Goal: Task Accomplishment & Management: Check status

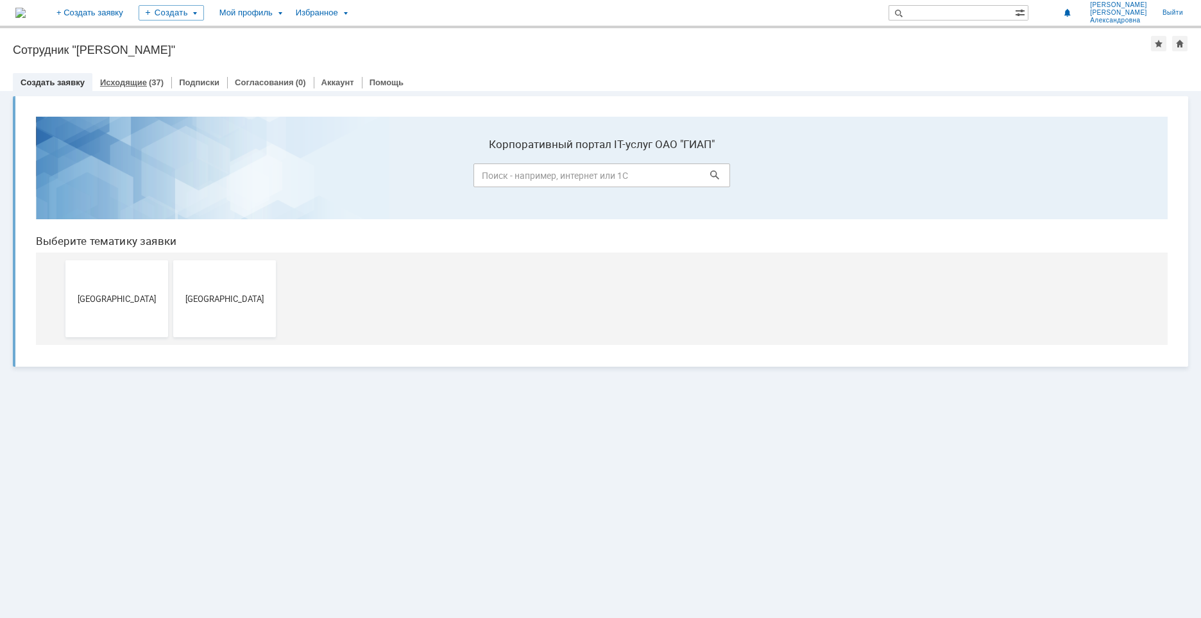
click at [124, 80] on link "Исходящие" at bounding box center [123, 83] width 47 height 10
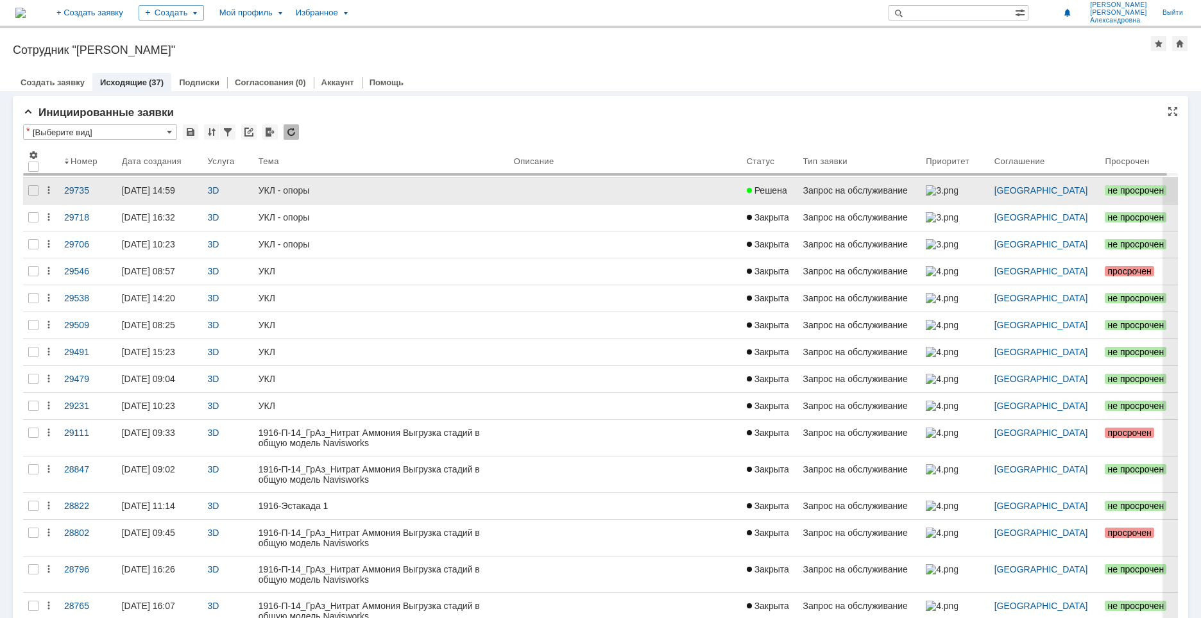
click at [341, 189] on div "УКЛ - опоры" at bounding box center [380, 190] width 245 height 10
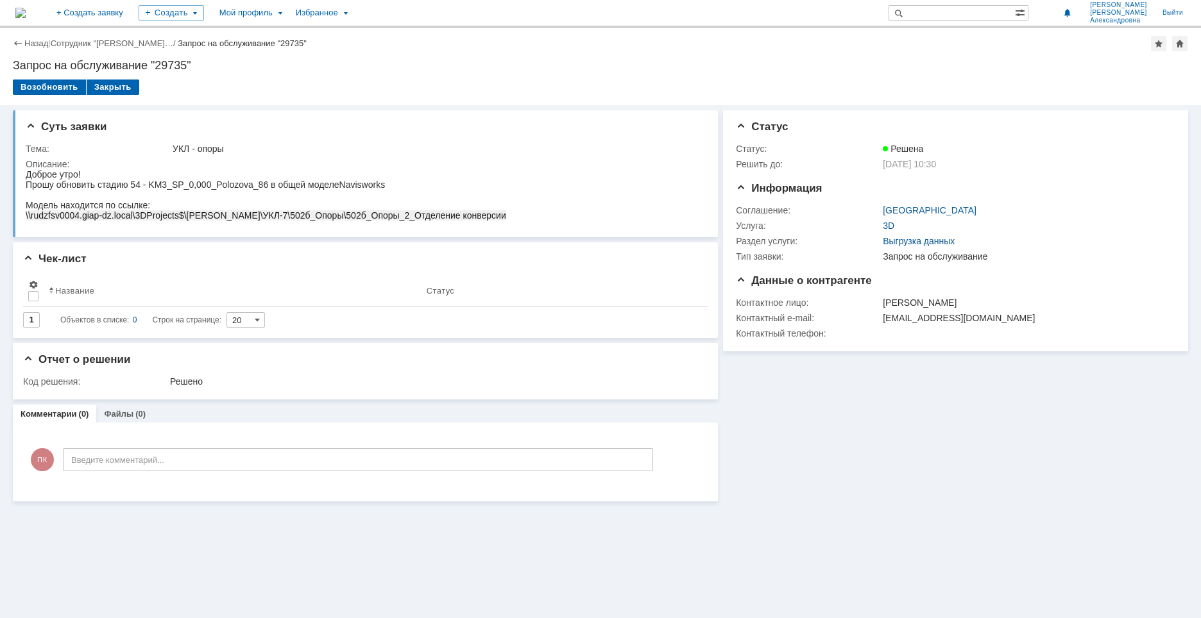
click at [311, 203] on div "Модель находится по ссылке:" at bounding box center [266, 205] width 480 height 10
drag, startPoint x: 130, startPoint y: 183, endPoint x: 267, endPoint y: 183, distance: 137.3
click at [267, 183] on div "Прошу обновить стадию 54 - KM3_SP_0,000_Polozova_86 в общей моделе Navisworks" at bounding box center [266, 185] width 480 height 10
copy div "54 - KM3_SP_0,000_Polozova_86"
click at [575, 192] on html "Доброе утро! Прошу обновить стадию 54 - KM3_SP_0,000_Polozova_86 в общей моделе…" at bounding box center [363, 194] width 675 height 51
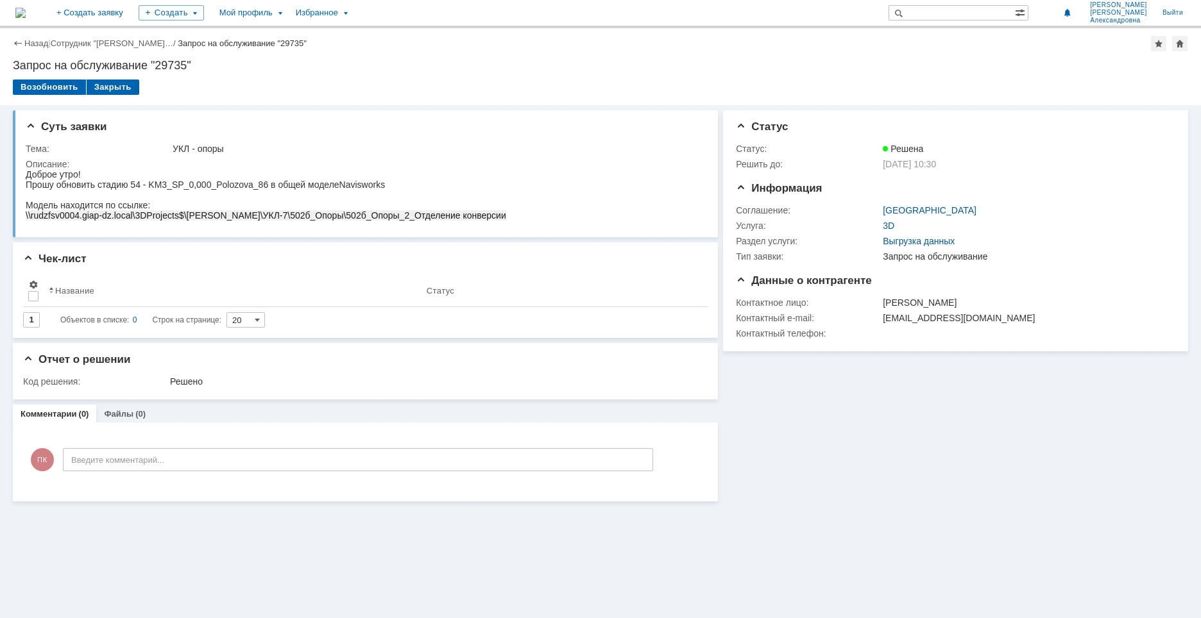
click at [888, 437] on div "Информация Статус Статус: Решена Решить до: [DATE] 10:30 Информация Соглашение:…" at bounding box center [953, 303] width 470 height 396
